Goal: Use online tool/utility: Utilize a website feature to perform a specific function

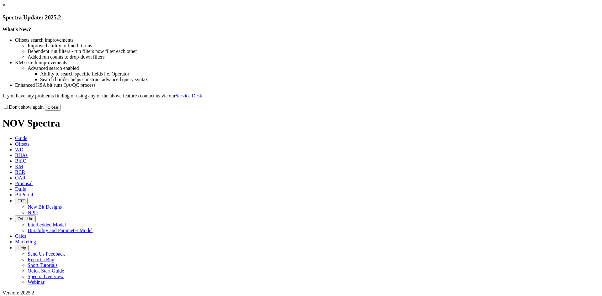
click at [60, 111] on button "Close" at bounding box center [53, 107] width 16 height 7
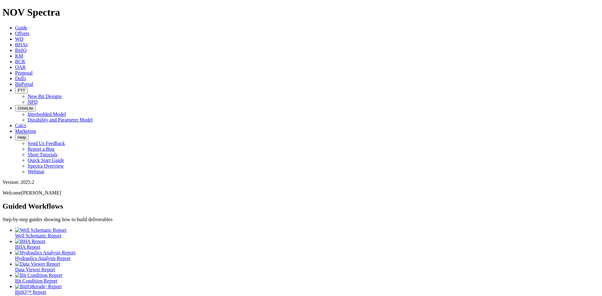
click at [29, 31] on span "Offsets" at bounding box center [22, 33] width 14 height 5
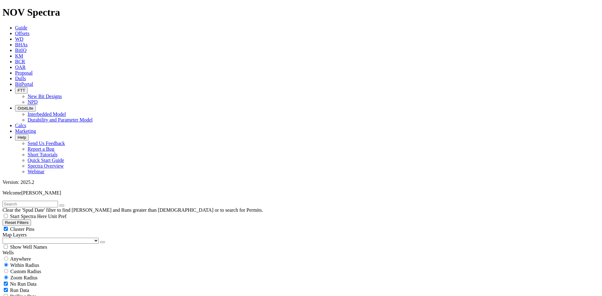
scroll to position [31, 0]
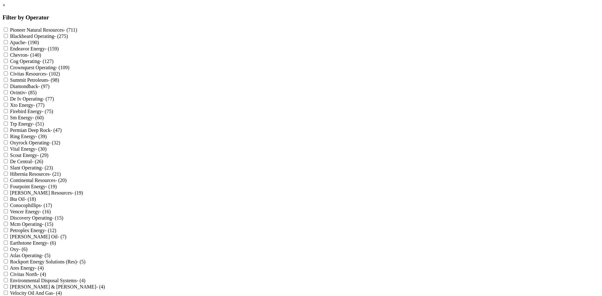
scroll to position [0, 0]
click at [53, 114] on label "Firebird Energy - (75)" at bounding box center [31, 111] width 43 height 5
click at [8, 113] on Energy "Firebird Energy - (75)" at bounding box center [6, 111] width 4 height 4
checkbox Energy "true"
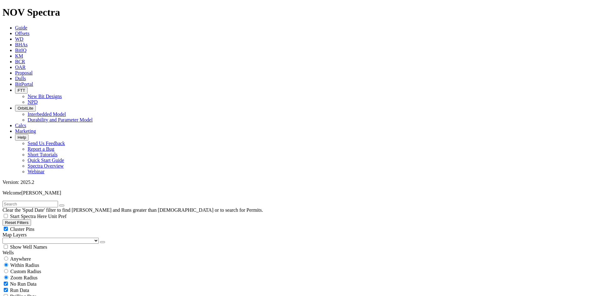
click at [34, 227] on span "Cluster Pins" at bounding box center [22, 229] width 24 height 5
checkbox input "false"
select select "12.25"
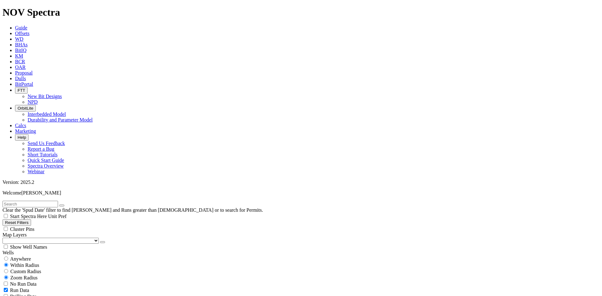
checkbox input "false"
select select "? number:12.25 ?"
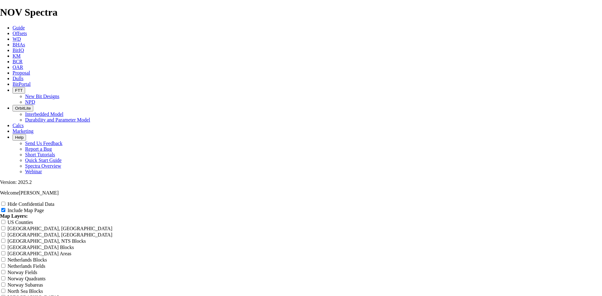
click at [54, 201] on label "Hide Confidential Data" at bounding box center [31, 203] width 47 height 5
click at [5, 202] on input "Hide Confidential Data" at bounding box center [3, 204] width 4 height 4
checkbox input "true"
drag, startPoint x: 240, startPoint y: 114, endPoint x: 230, endPoint y: 114, distance: 10.0
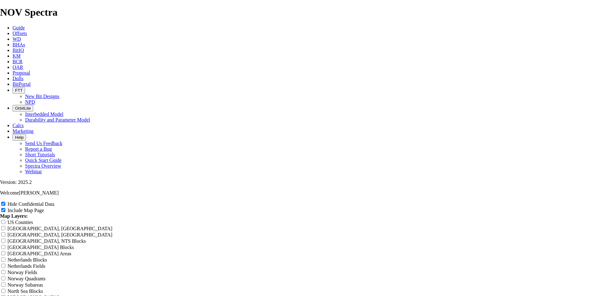
radio input "true"
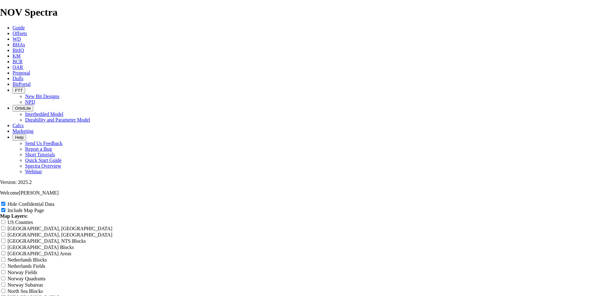
scroll to position [1191, 0]
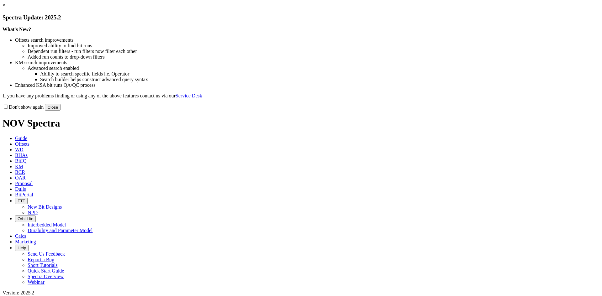
click at [5, 8] on link "×" at bounding box center [4, 5] width 3 height 5
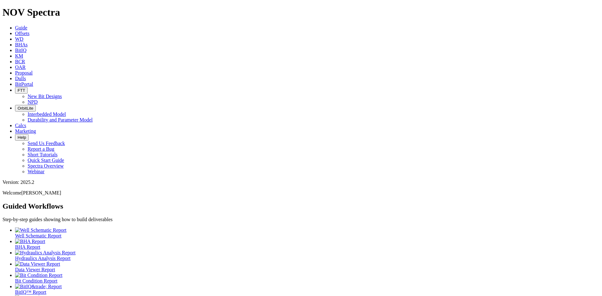
click at [29, 31] on span "Offsets" at bounding box center [22, 33] width 14 height 5
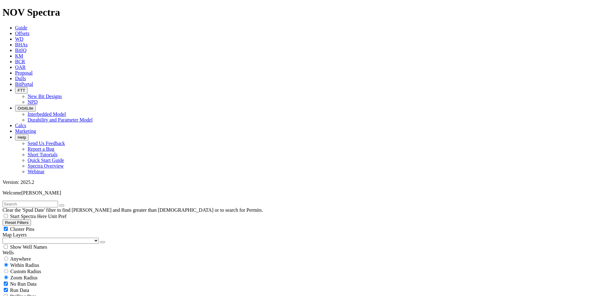
click at [100, 241] on button "button" at bounding box center [102, 242] width 5 height 2
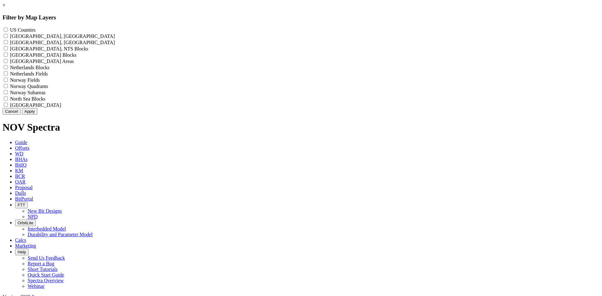
click at [35, 32] on label "US Counties - ()" at bounding box center [22, 29] width 25 height 5
click at [8, 32] on Counties "US Counties - ()" at bounding box center [6, 30] width 4 height 4
checkbox Counties "true"
click at [37, 115] on button "Apply" at bounding box center [29, 111] width 15 height 7
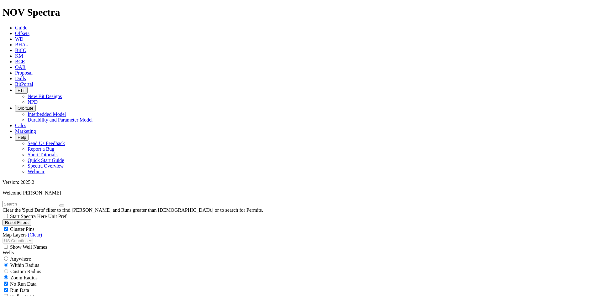
scroll to position [94, 0]
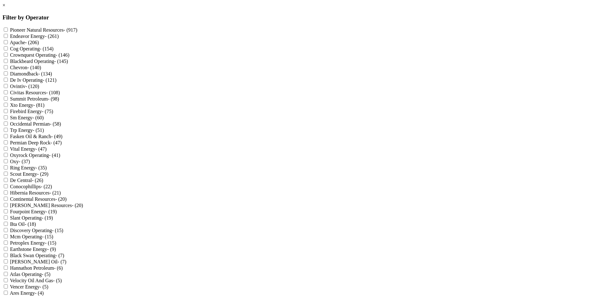
click at [53, 114] on label "Firebird Energy - (75)" at bounding box center [31, 111] width 43 height 5
click at [8, 113] on Energy "Firebird Energy - (75)" at bounding box center [6, 111] width 4 height 4
checkbox Energy "true"
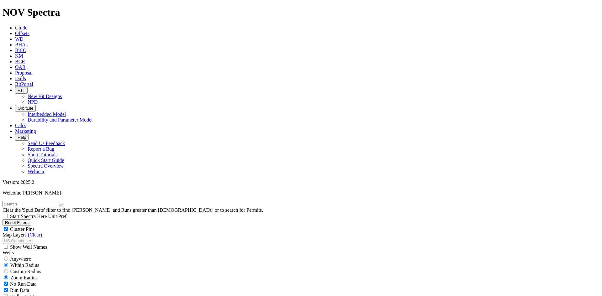
scroll to position [188, 0]
select select "12.25"
checkbox input "false"
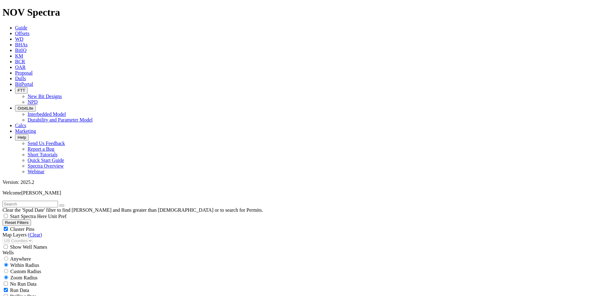
select select "? number:12.25 ?"
click at [34, 227] on span "Cluster Pins" at bounding box center [22, 229] width 24 height 5
checkbox input "false"
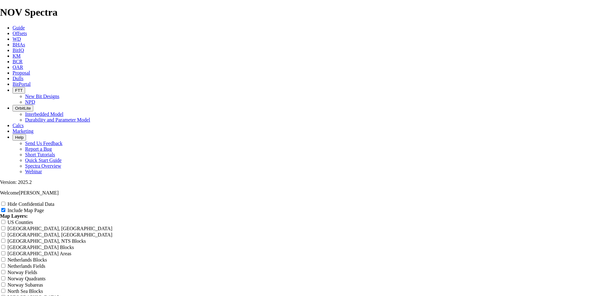
click at [54, 201] on label "Hide Confidential Data" at bounding box center [31, 203] width 47 height 5
click at [5, 202] on input "Hide Confidential Data" at bounding box center [3, 204] width 4 height 4
checkbox input "true"
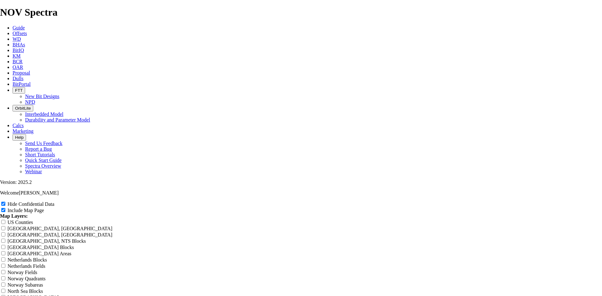
radio input "true"
